Goal: Task Accomplishment & Management: Use online tool/utility

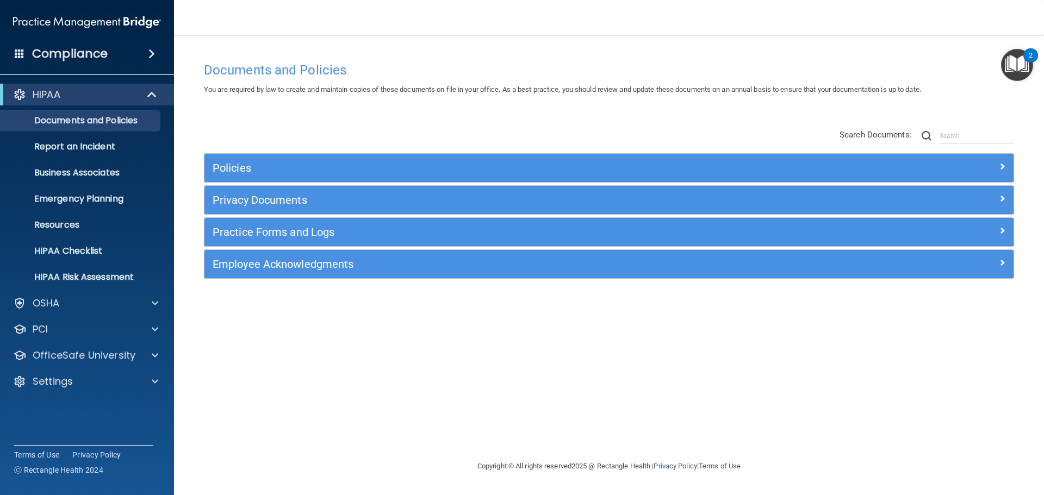
click at [1024, 69] on img "Open Resource Center, 2 new notifications" at bounding box center [1017, 65] width 32 height 32
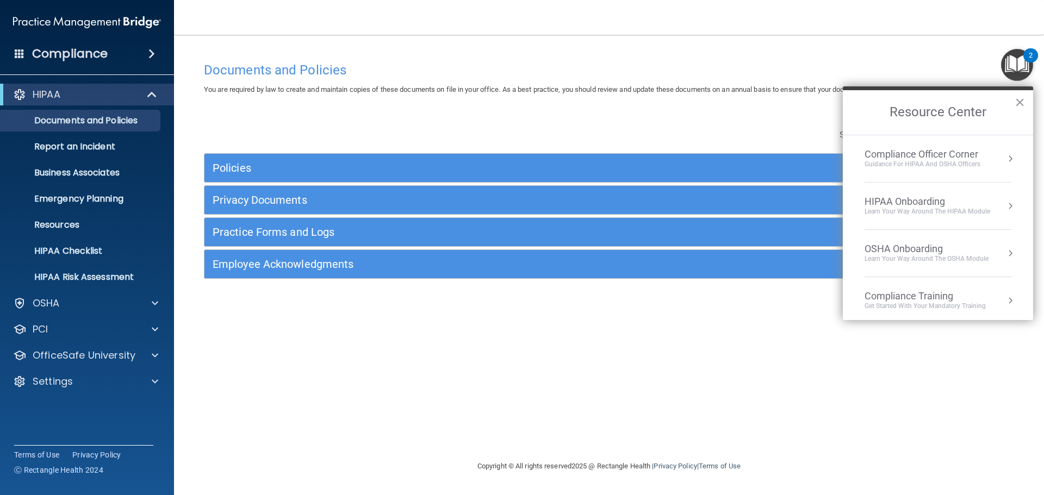
click at [899, 200] on div "HIPAA Onboarding" at bounding box center [927, 202] width 126 height 12
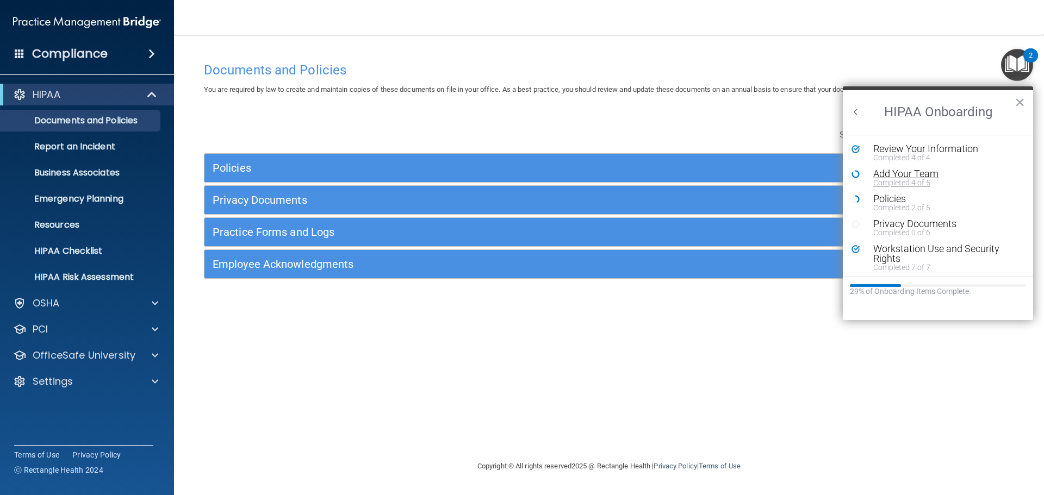
click at [895, 176] on div "Add Your Team" at bounding box center [942, 174] width 138 height 10
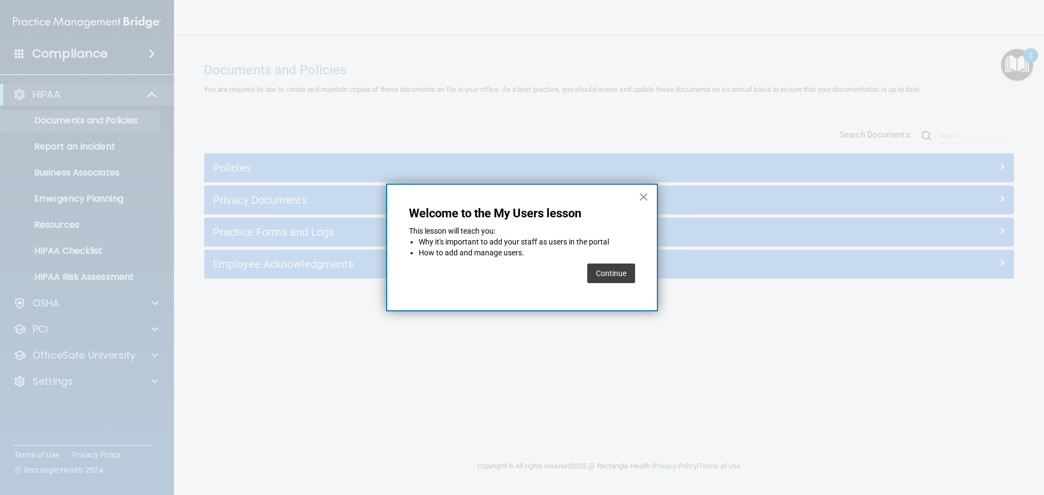
click at [609, 276] on button "Continue" at bounding box center [611, 274] width 48 height 20
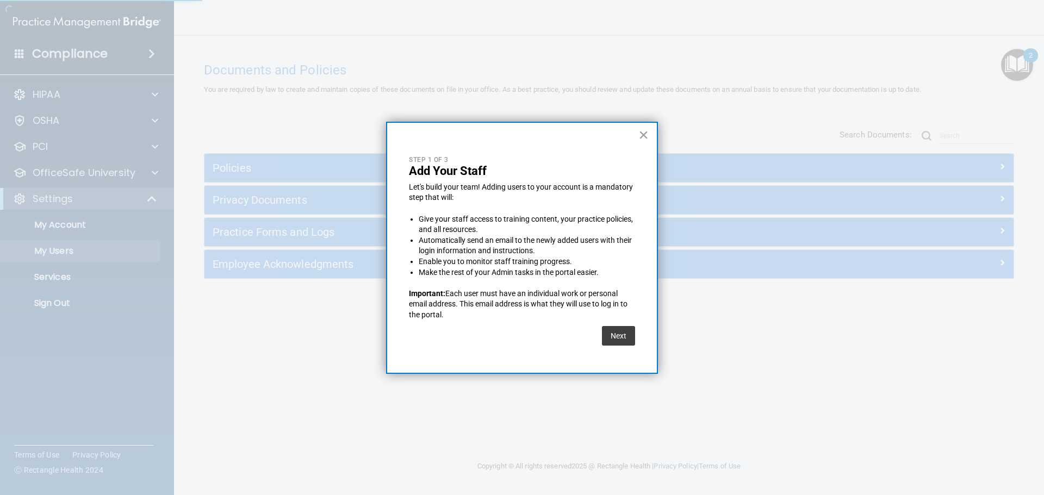
select select "20"
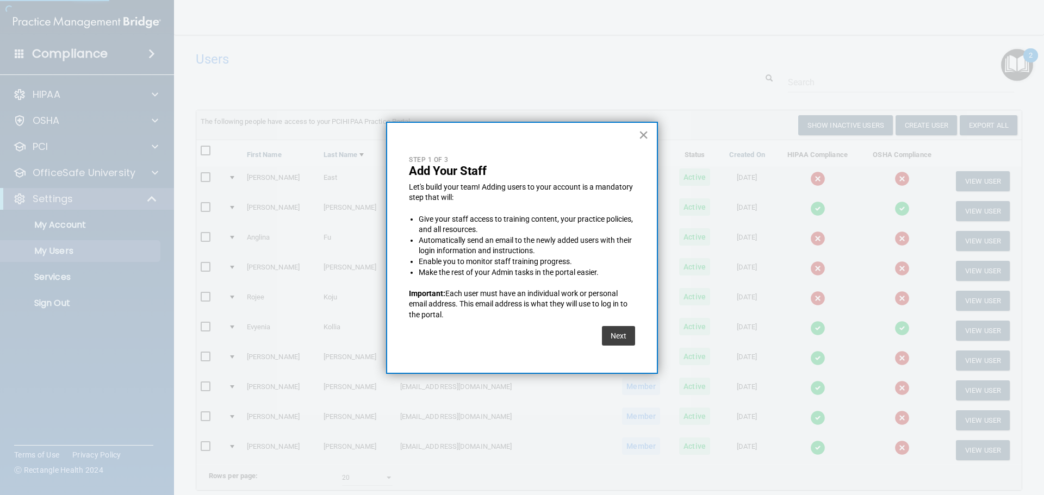
click at [645, 134] on button "×" at bounding box center [643, 134] width 10 height 17
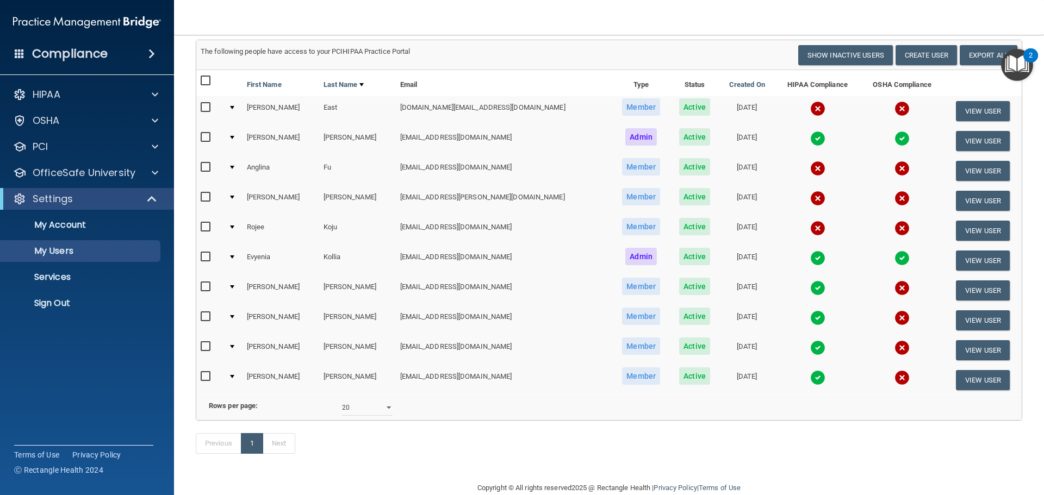
scroll to position [51, 0]
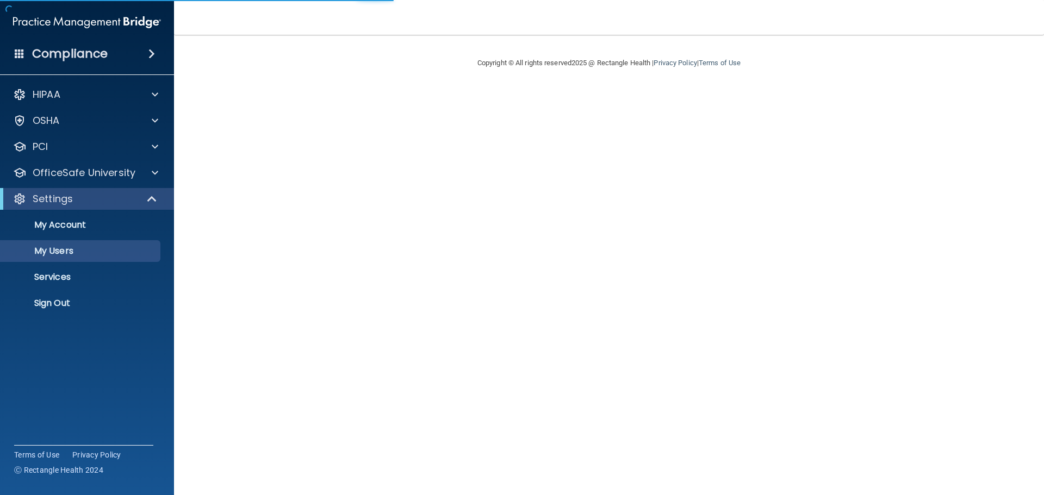
select select "20"
